Goal: Information Seeking & Learning: Learn about a topic

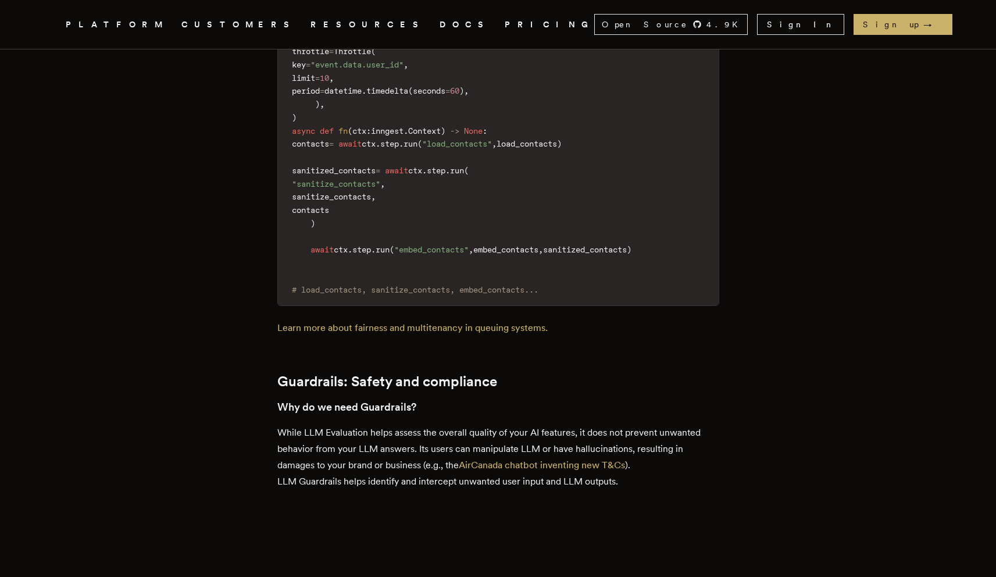
scroll to position [3044, 0]
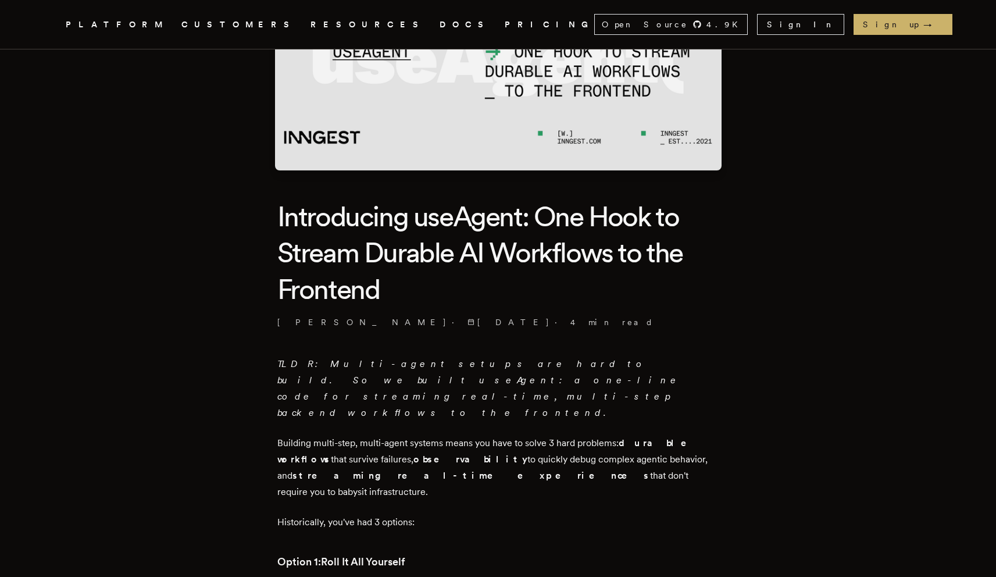
scroll to position [203, 0]
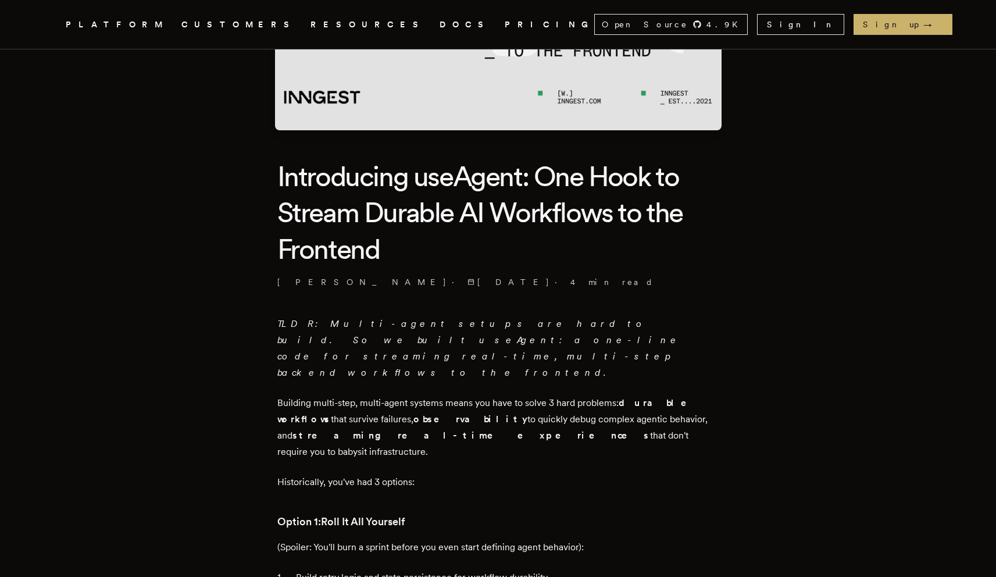
drag, startPoint x: 281, startPoint y: 370, endPoint x: 577, endPoint y: 395, distance: 297.0
click at [575, 395] on p "Building multi-step, multi-agent systems means you have to solve 3 hard problem…" at bounding box center [498, 427] width 442 height 65
click at [579, 395] on p "Building multi-step, multi-agent systems means you have to solve 3 hard problem…" at bounding box center [498, 427] width 442 height 65
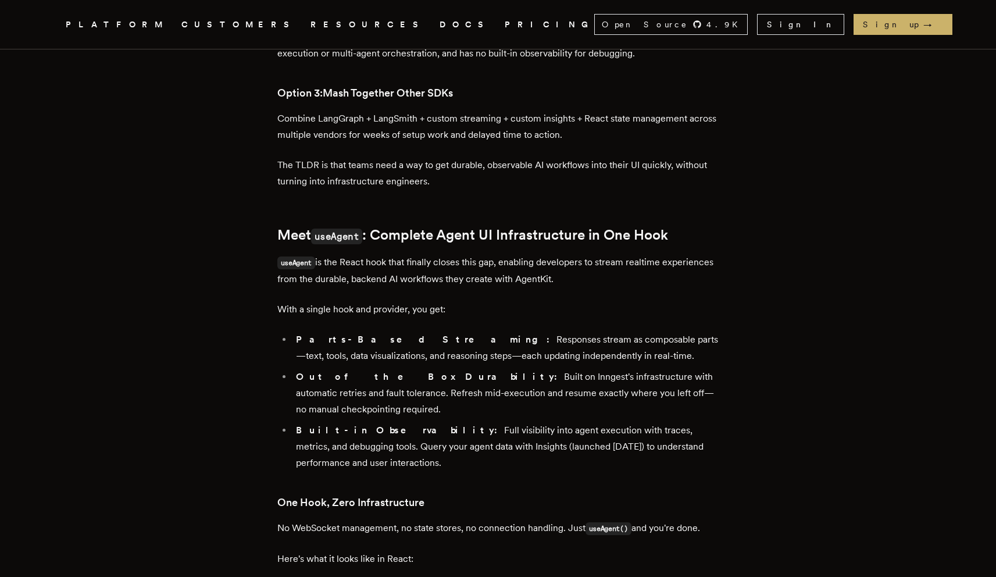
scroll to position [1164, 0]
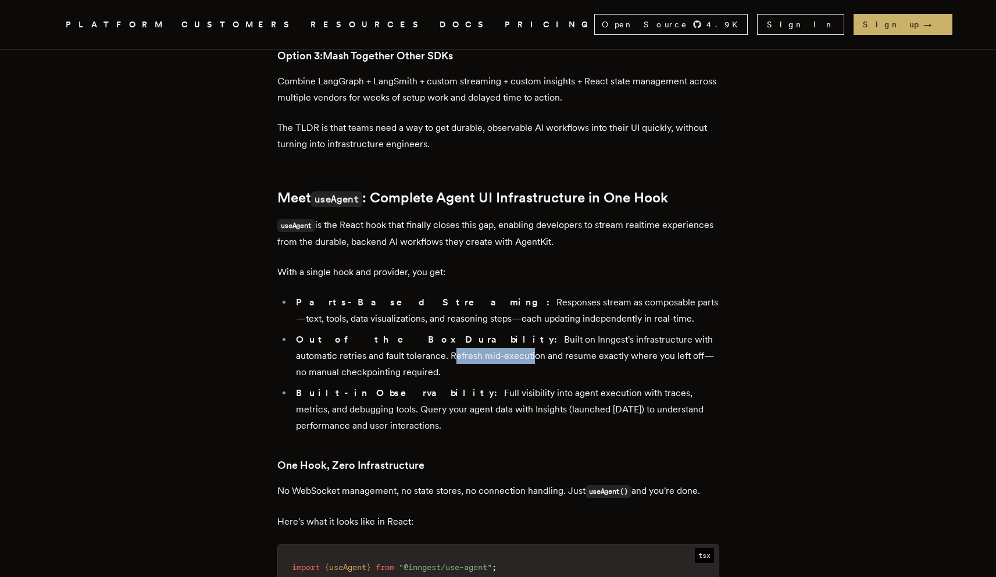
drag, startPoint x: 302, startPoint y: 294, endPoint x: 379, endPoint y: 292, distance: 77.3
click at [379, 331] on li "Out of the Box Durability: Built on Inngest's infrastructure with automatic ret…" at bounding box center [505, 355] width 427 height 49
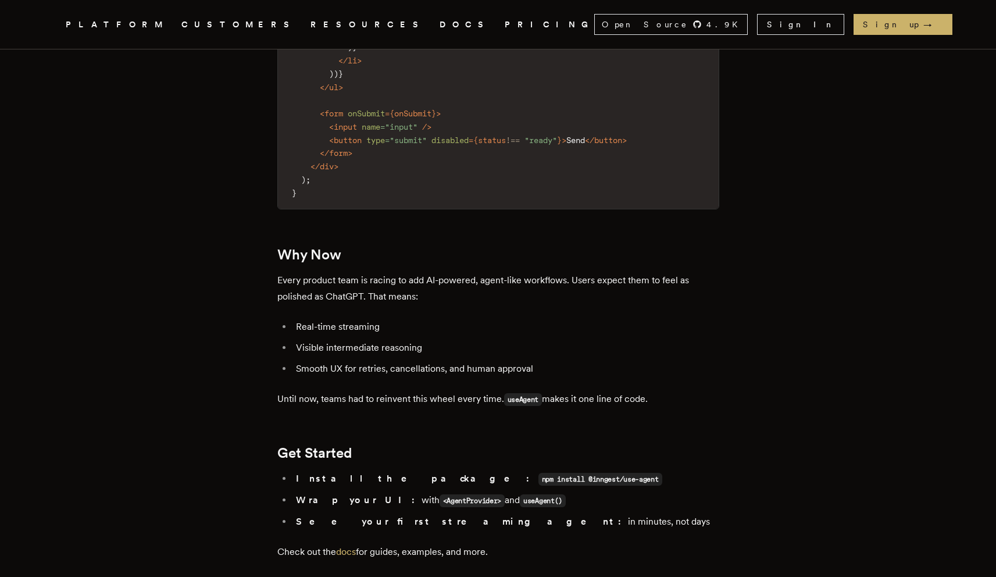
scroll to position [1943, 0]
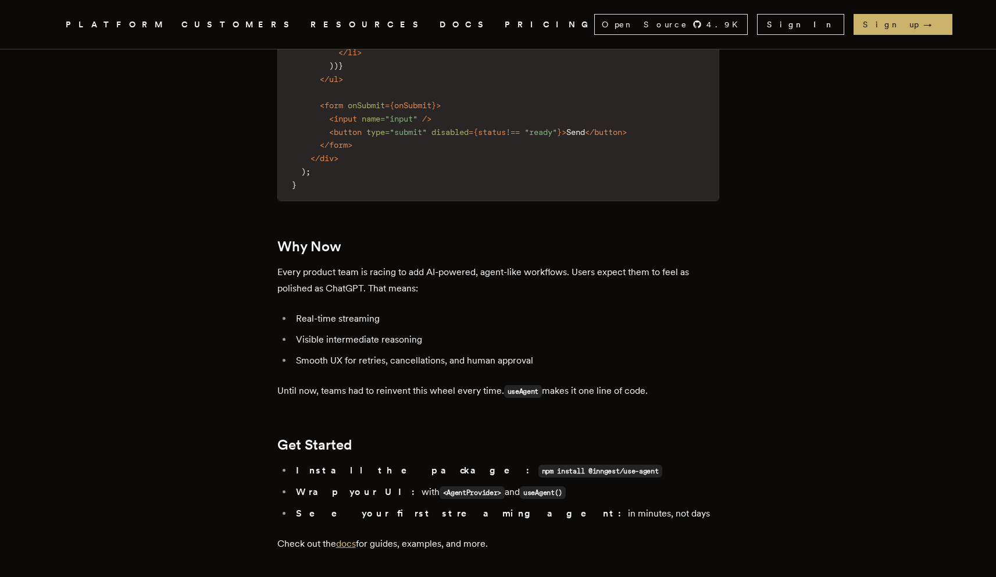
click at [356, 538] on link "docs" at bounding box center [346, 543] width 20 height 11
